Goal: Navigation & Orientation: Go to known website

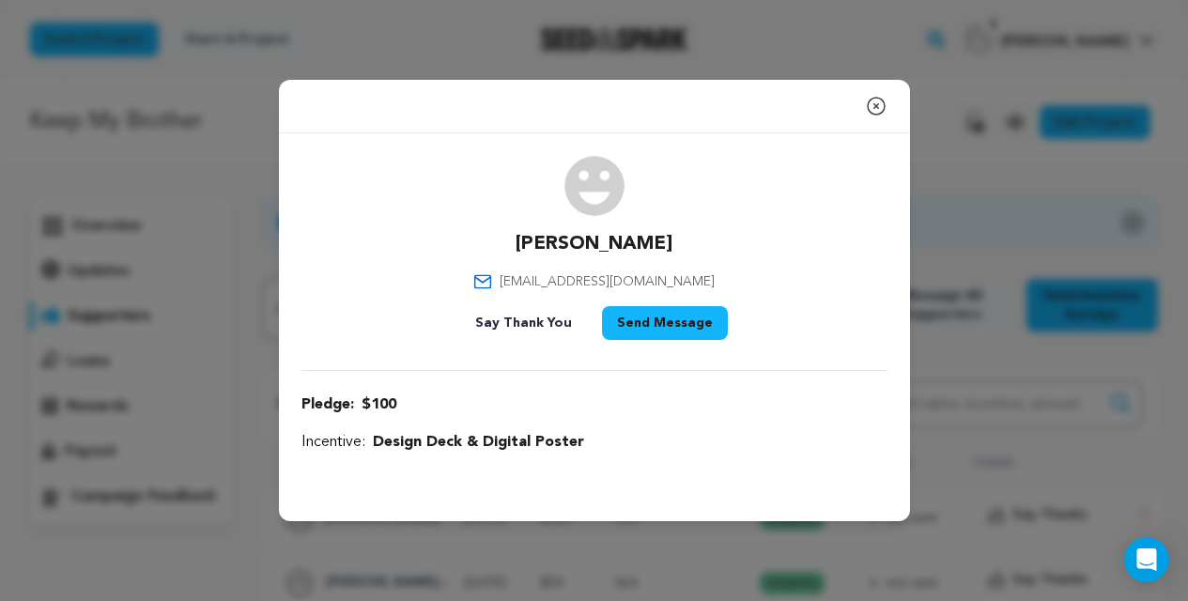
scroll to position [480, 0]
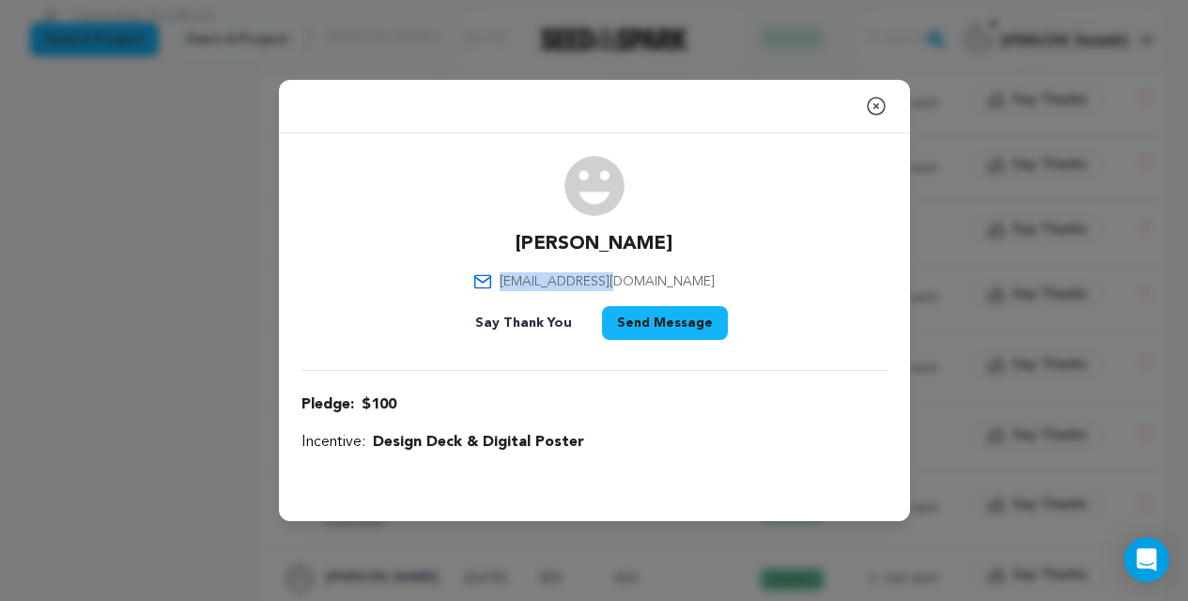
click at [882, 105] on icon "button" at bounding box center [876, 106] width 23 height 23
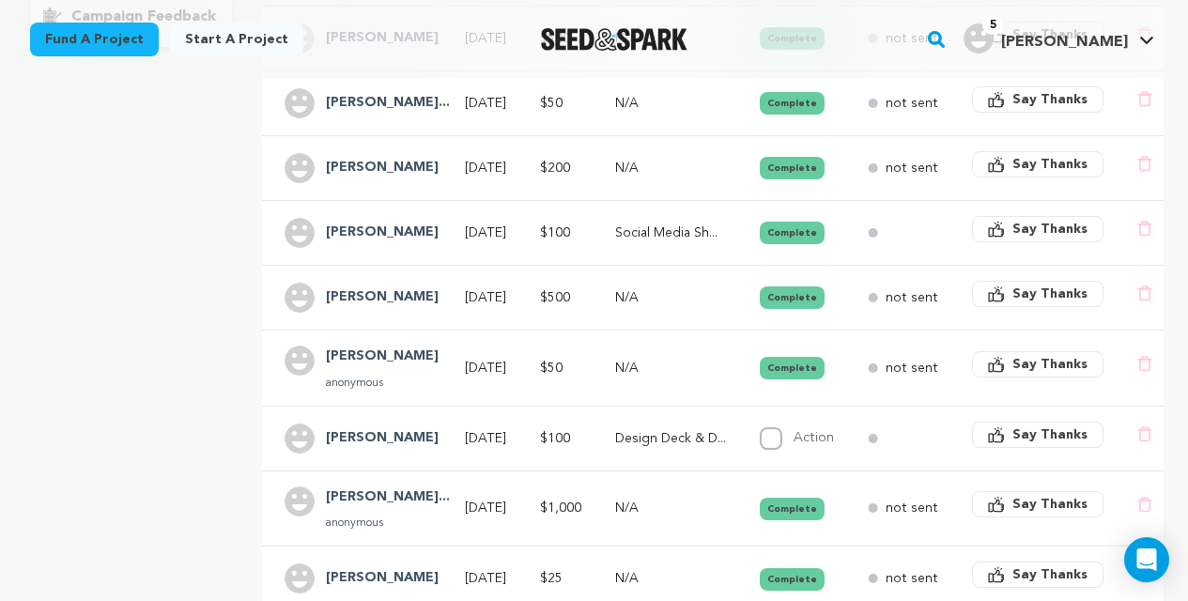
scroll to position [0, 0]
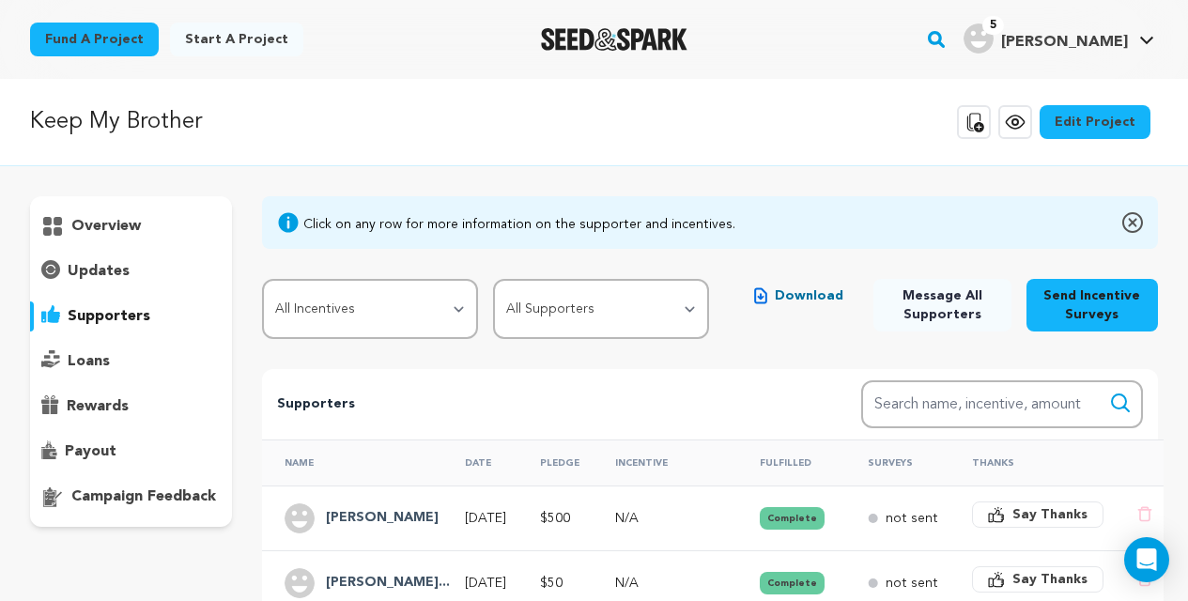
click at [1151, 41] on icon at bounding box center [1146, 40] width 15 height 9
click at [1144, 43] on icon at bounding box center [1146, 40] width 15 height 9
